Goal: Information Seeking & Learning: Learn about a topic

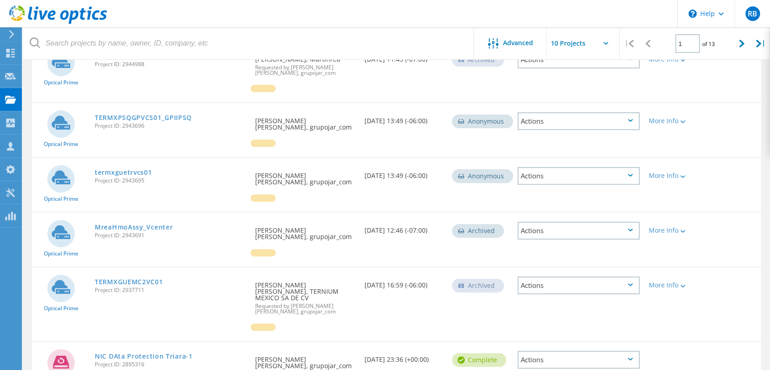
scroll to position [47, 0]
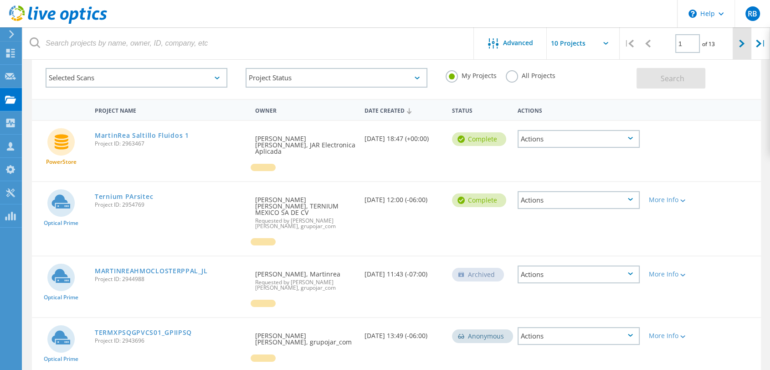
click at [739, 42] on icon at bounding box center [741, 44] width 5 height 8
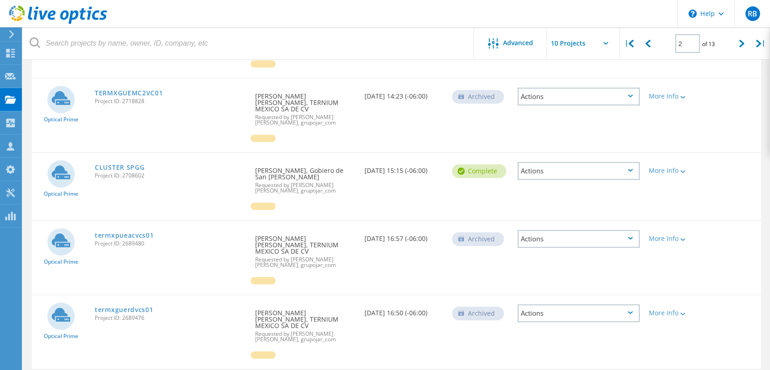
scroll to position [532, 0]
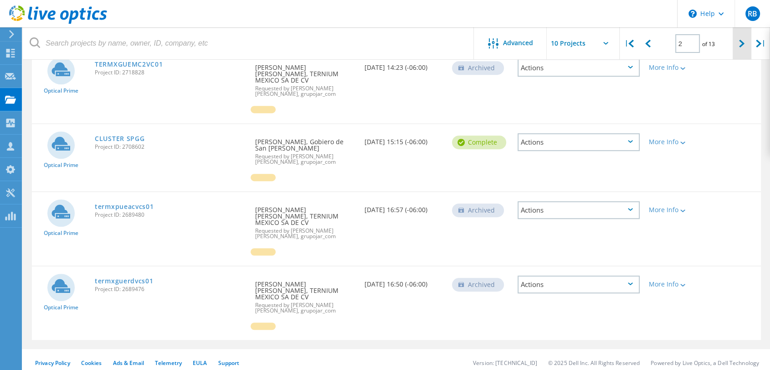
click at [736, 45] on div at bounding box center [742, 43] width 19 height 32
type input "3"
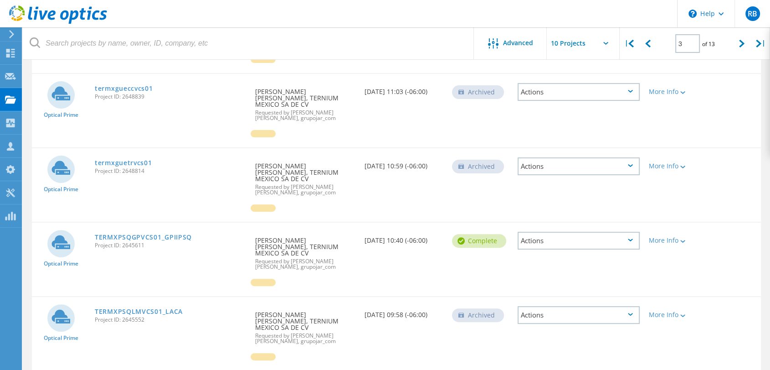
scroll to position [259, 0]
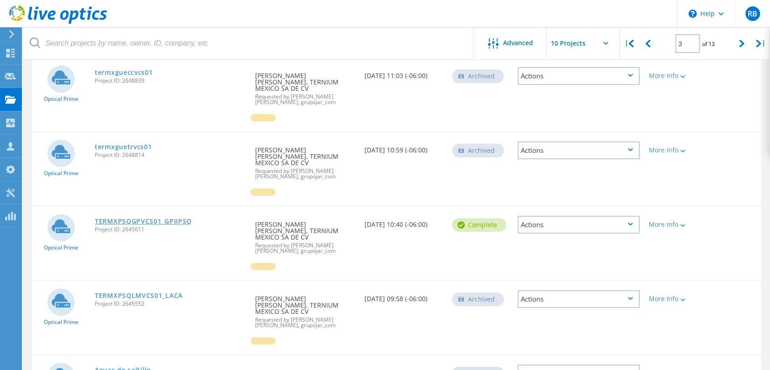
click at [146, 218] on link "TERMXPSQGPVCS01_GPIIPSQ" at bounding box center [143, 221] width 97 height 6
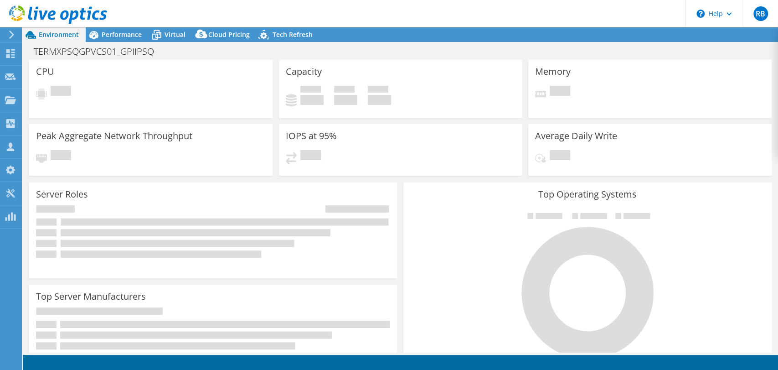
select select "USD"
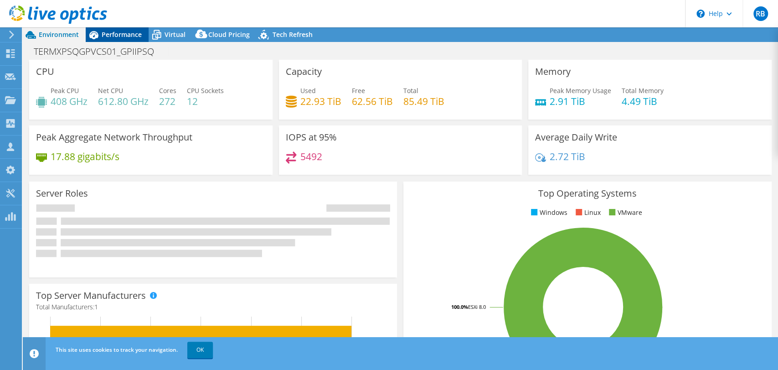
click at [116, 30] on span "Performance" at bounding box center [122, 34] width 40 height 9
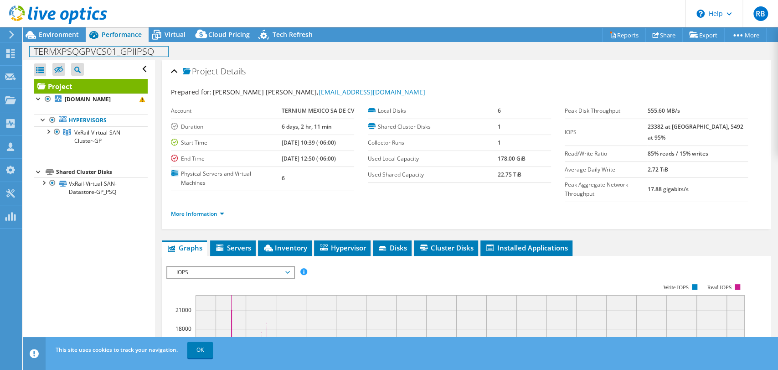
click at [137, 43] on div "TERMXPSQGPVCS01_GPIIPSQ Print" at bounding box center [400, 51] width 755 height 17
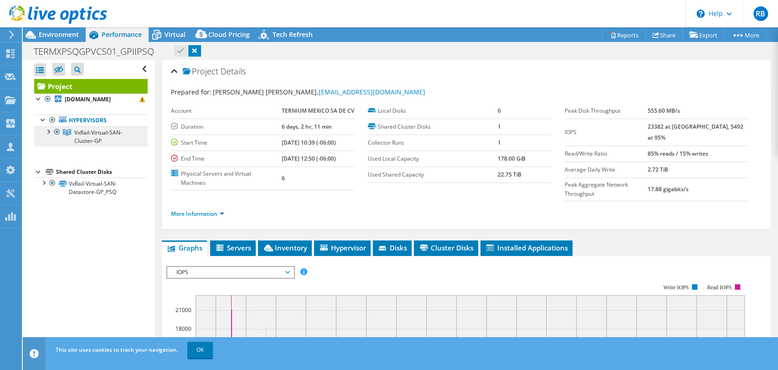
click at [87, 139] on span "VxRail-Virtual-SAN-Cluster-GP" at bounding box center [98, 136] width 48 height 16
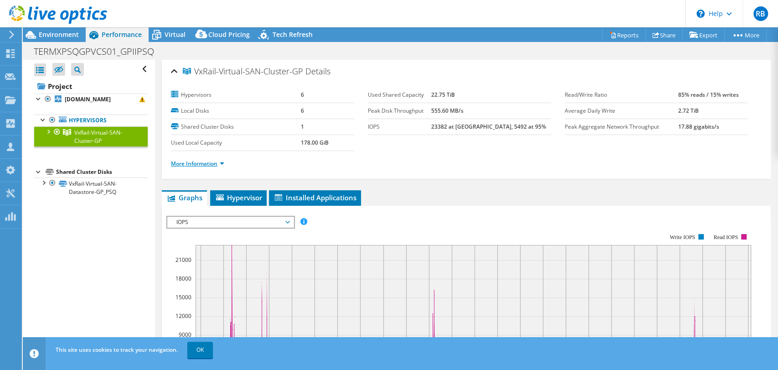
click at [189, 164] on link "More Information" at bounding box center [197, 163] width 53 height 8
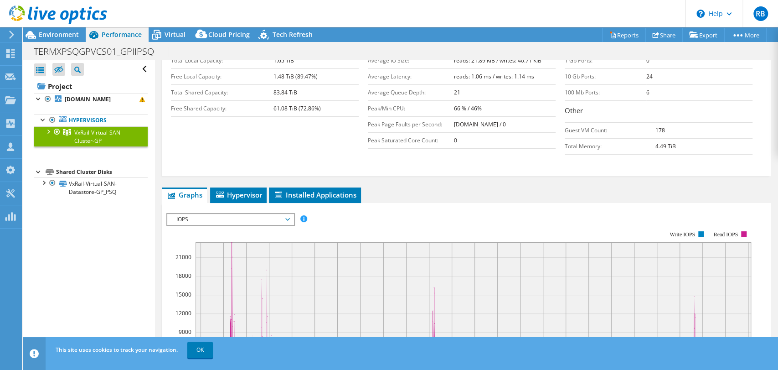
scroll to position [202, 0]
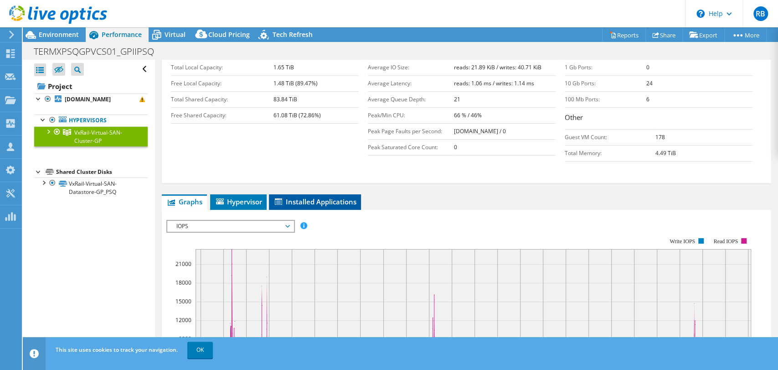
click at [306, 197] on span "Installed Applications" at bounding box center [314, 201] width 83 height 9
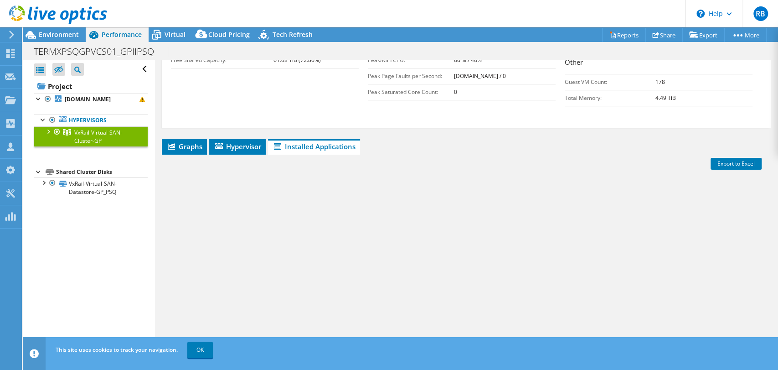
scroll to position [288, 0]
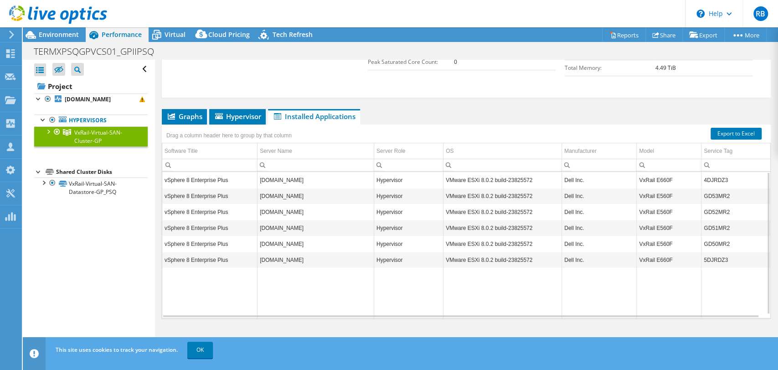
click at [703, 180] on td "4DJRDZ3" at bounding box center [735, 180] width 69 height 16
drag, startPoint x: 705, startPoint y: 179, endPoint x: 722, endPoint y: 180, distance: 16.4
click at [722, 180] on td "4DJRDZ3" at bounding box center [735, 180] width 69 height 16
copy td "4DJRDZ3"
